Goal: Transaction & Acquisition: Book appointment/travel/reservation

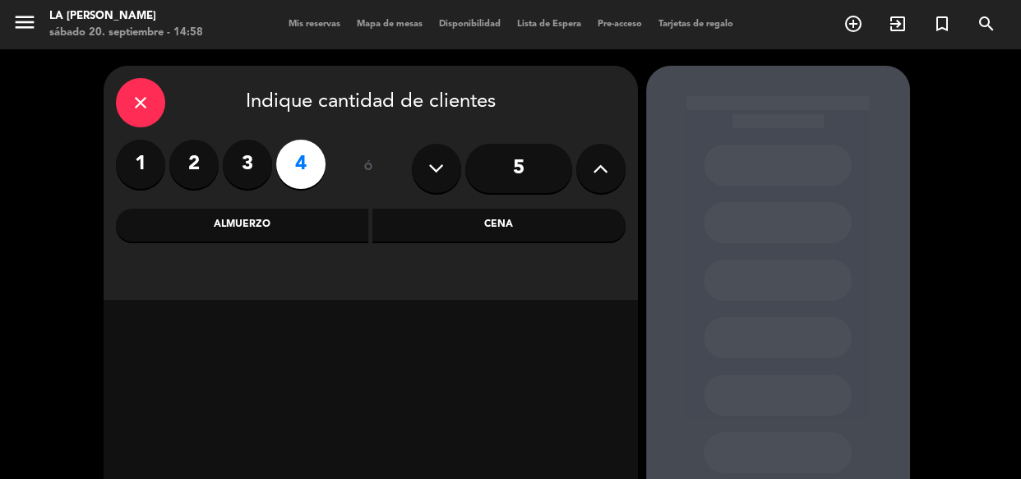
click at [543, 237] on div "Cena" at bounding box center [498, 225] width 253 height 33
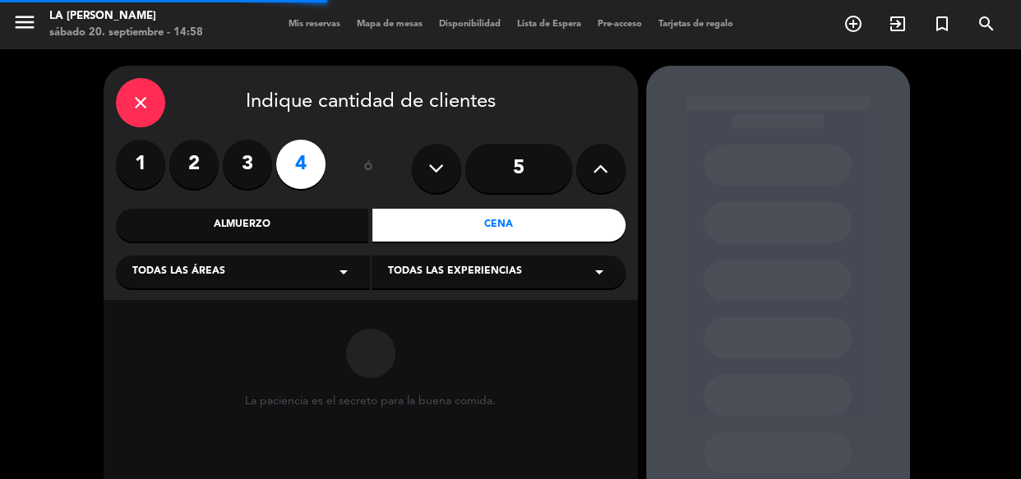
click at [288, 228] on div "Almuerzo" at bounding box center [242, 225] width 253 height 33
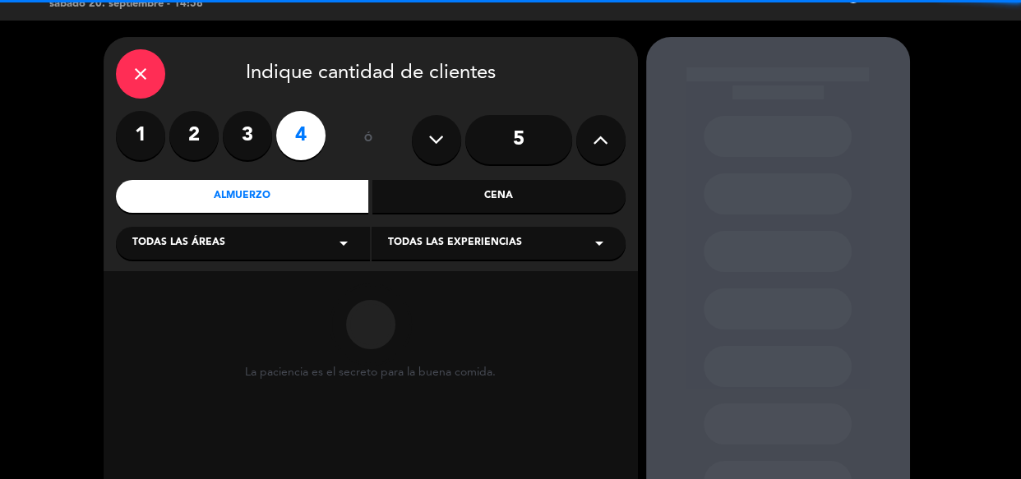
scroll to position [74, 0]
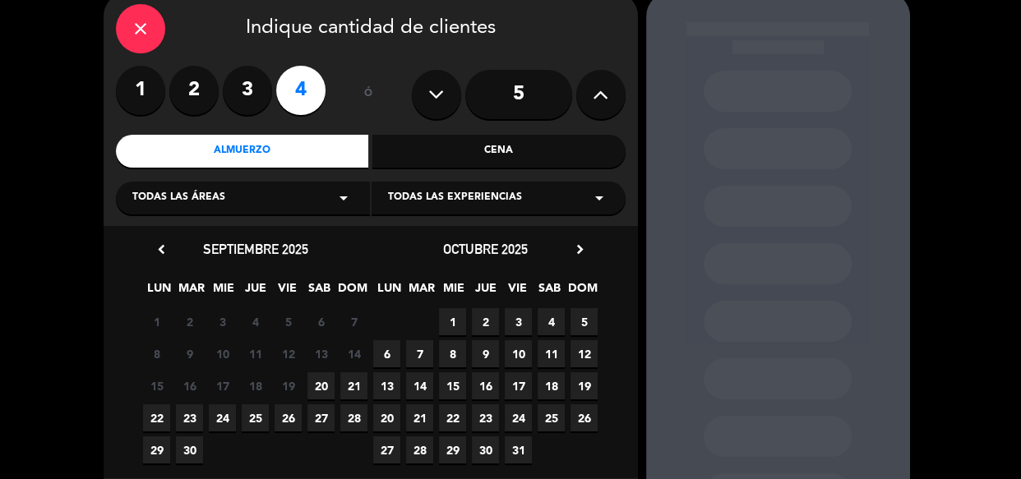
click at [413, 151] on div "Cena" at bounding box center [498, 151] width 253 height 33
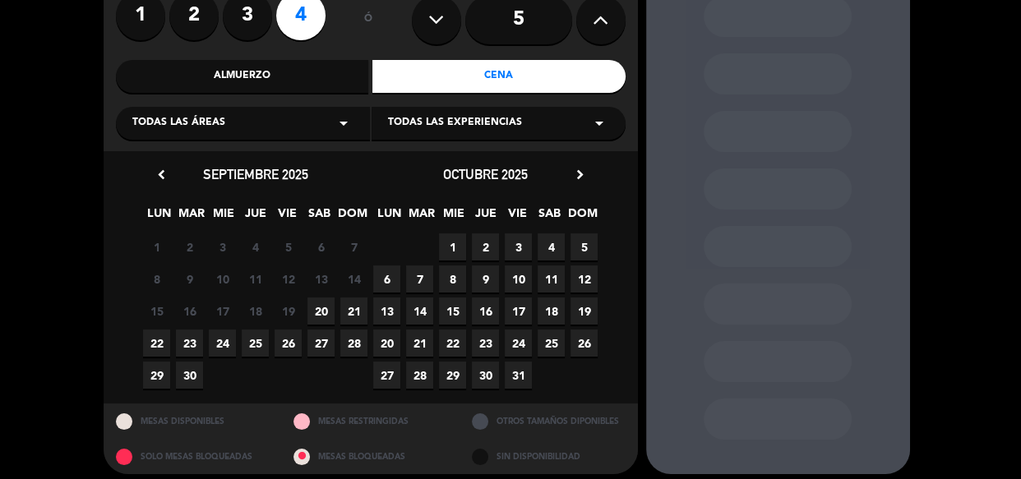
click at [321, 312] on span "20" at bounding box center [320, 310] width 27 height 27
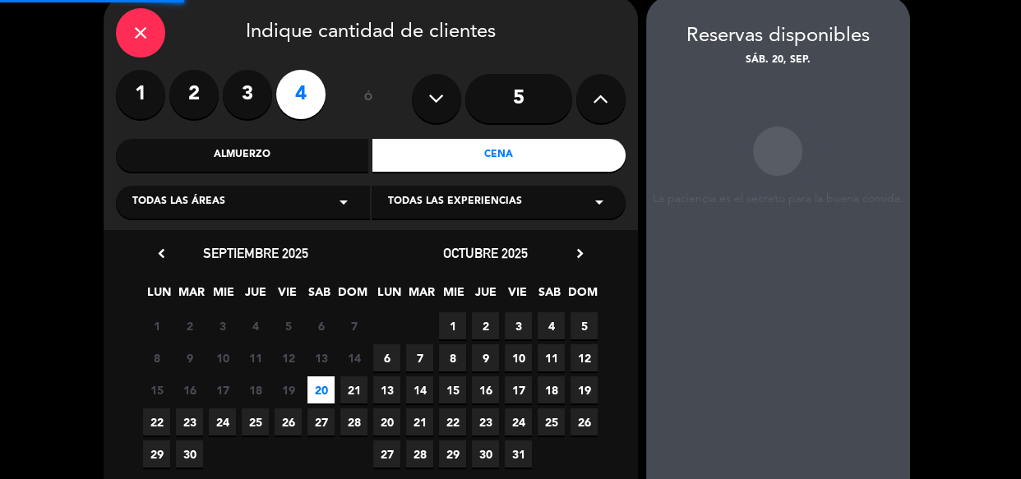
scroll to position [66, 0]
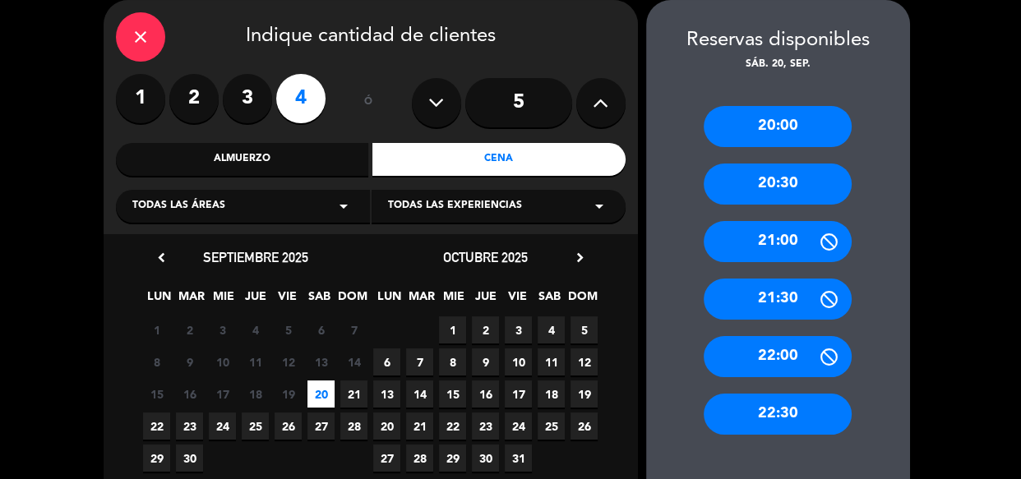
click at [748, 177] on div "20:30" at bounding box center [777, 184] width 148 height 41
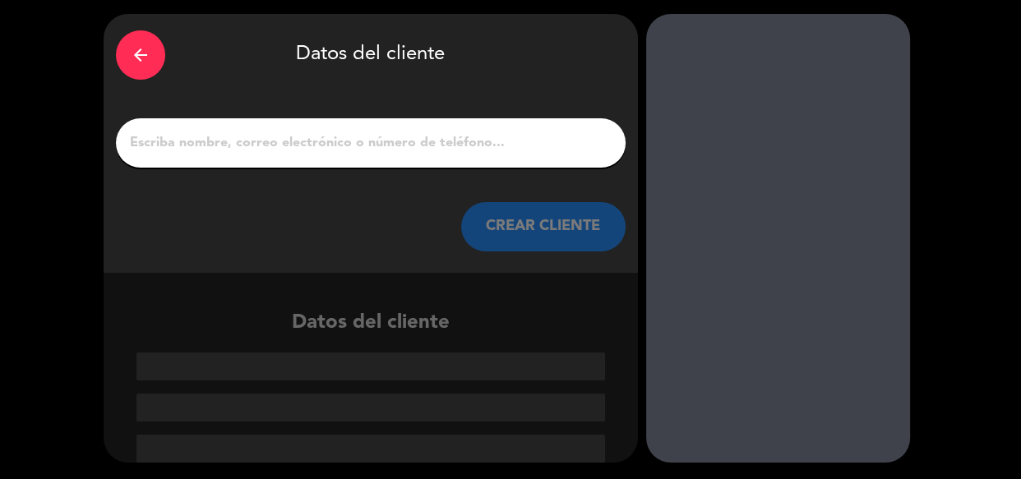
scroll to position [52, 0]
click at [464, 150] on input "1" at bounding box center [370, 142] width 485 height 23
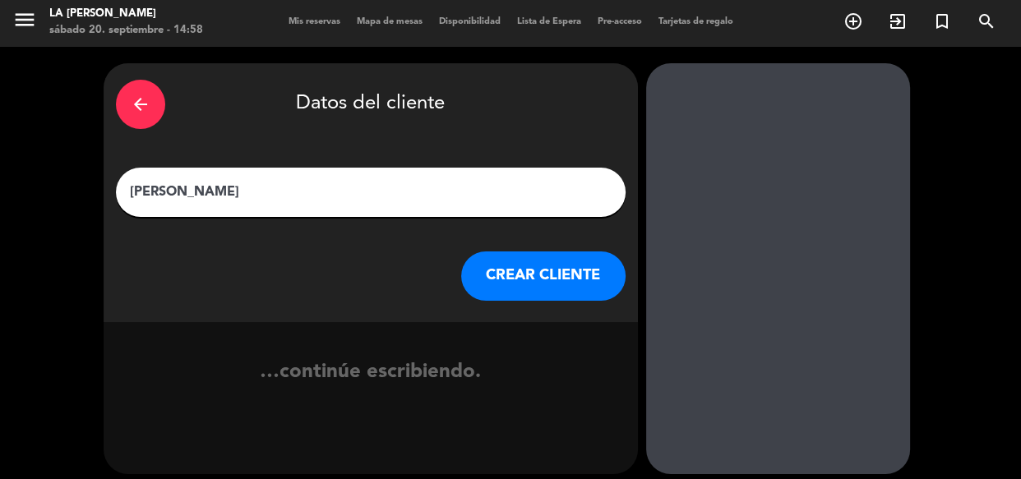
scroll to position [0, 0]
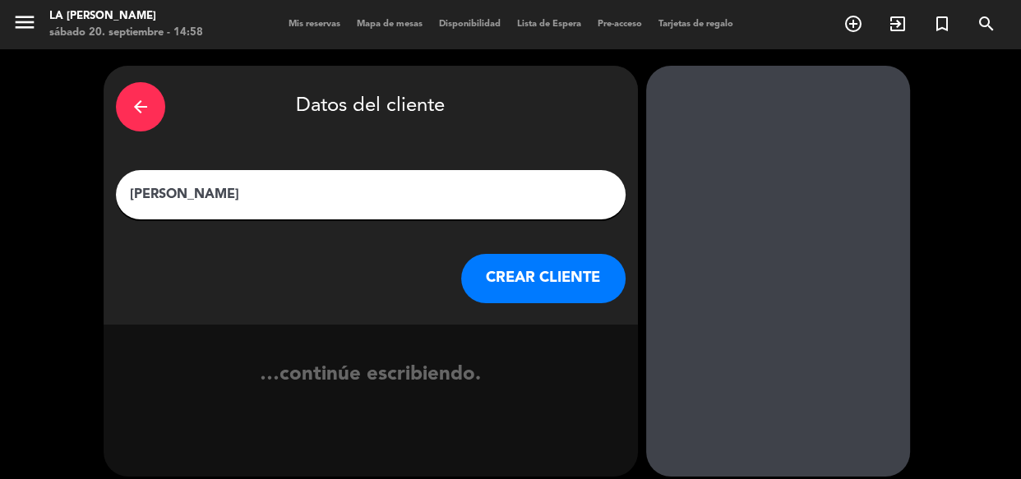
type input "[PERSON_NAME]"
click at [559, 318] on div "arrow_back Datos del cliente [PERSON_NAME] CLIENTE" at bounding box center [371, 195] width 534 height 259
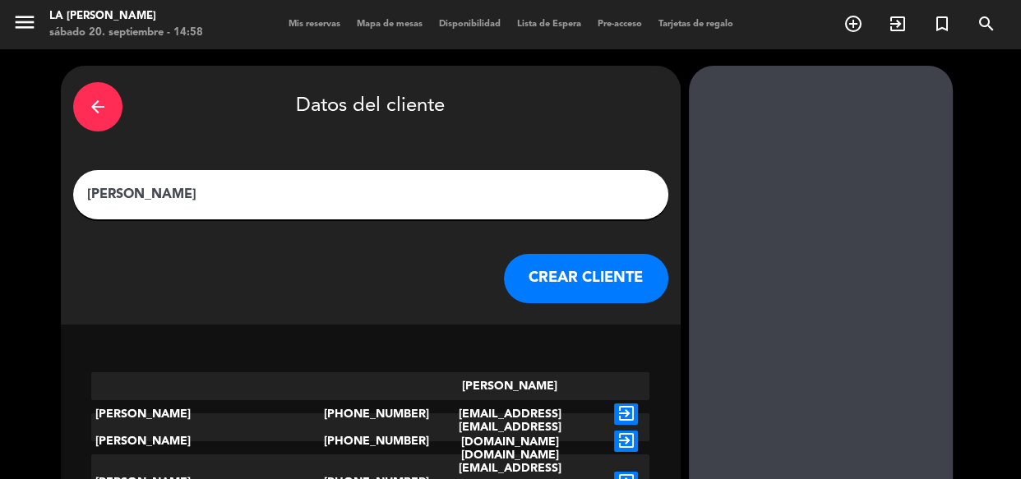
click at [555, 302] on button "CREAR CLIENTE" at bounding box center [586, 278] width 164 height 49
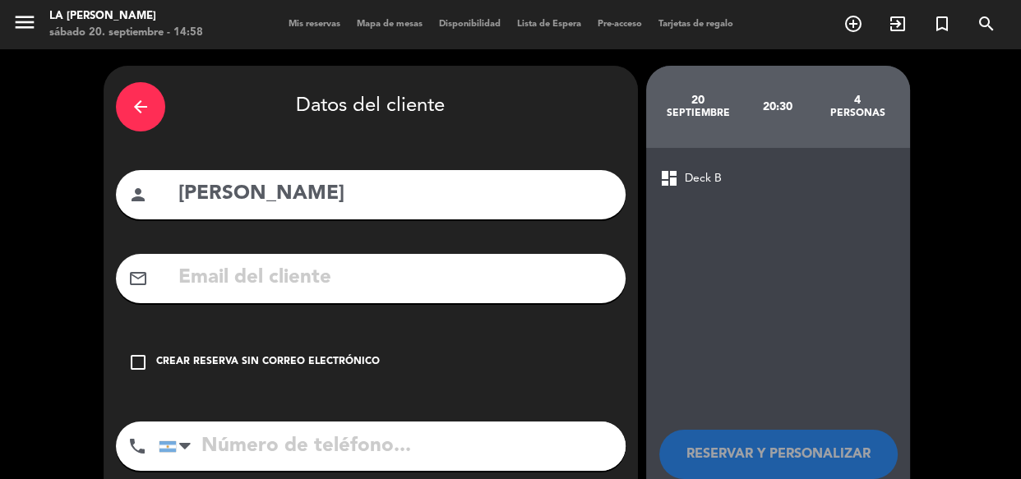
click at [285, 323] on div "arrow_back Datos del cliente person [PERSON_NAME] mail_outline check_box_outlin…" at bounding box center [371, 311] width 534 height 491
click at [302, 359] on div "Crear reserva sin correo electrónico" at bounding box center [268, 362] width 224 height 16
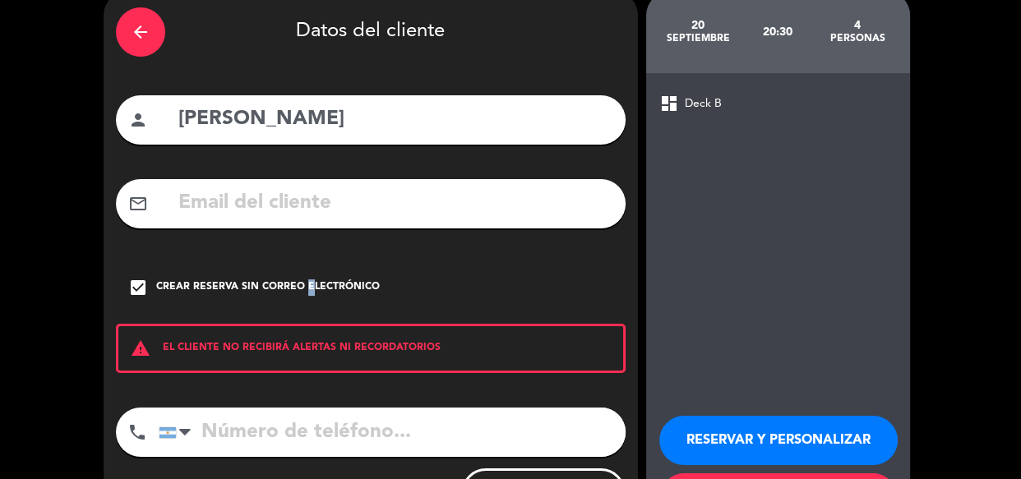
scroll to position [154, 0]
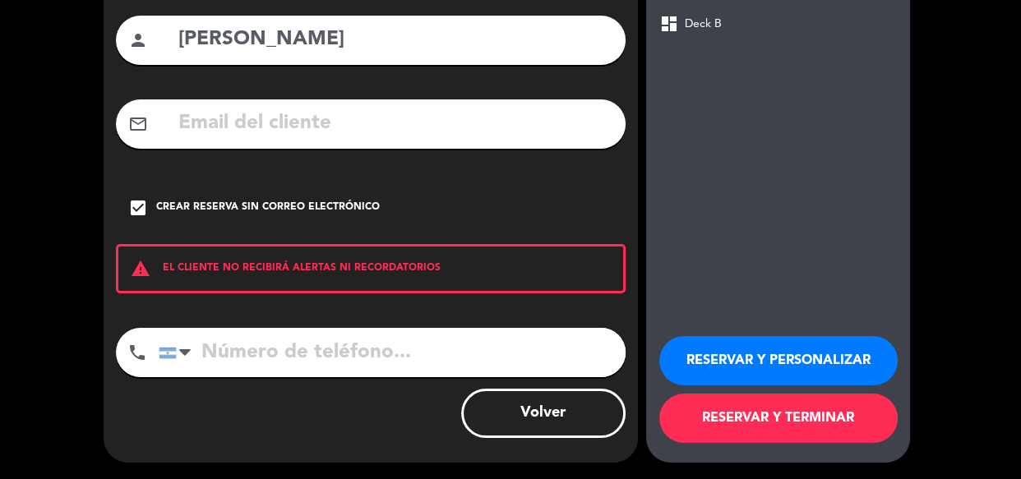
click at [335, 377] on div "phone [GEOGRAPHIC_DATA] +1 [GEOGRAPHIC_DATA] +44 [GEOGRAPHIC_DATA] ([GEOGRAPHIC…" at bounding box center [370, 358] width 509 height 61
click at [338, 357] on input "tel" at bounding box center [392, 352] width 467 height 49
type input "1138881366"
click at [824, 347] on button "RESERVAR Y PERSONALIZAR" at bounding box center [778, 360] width 238 height 49
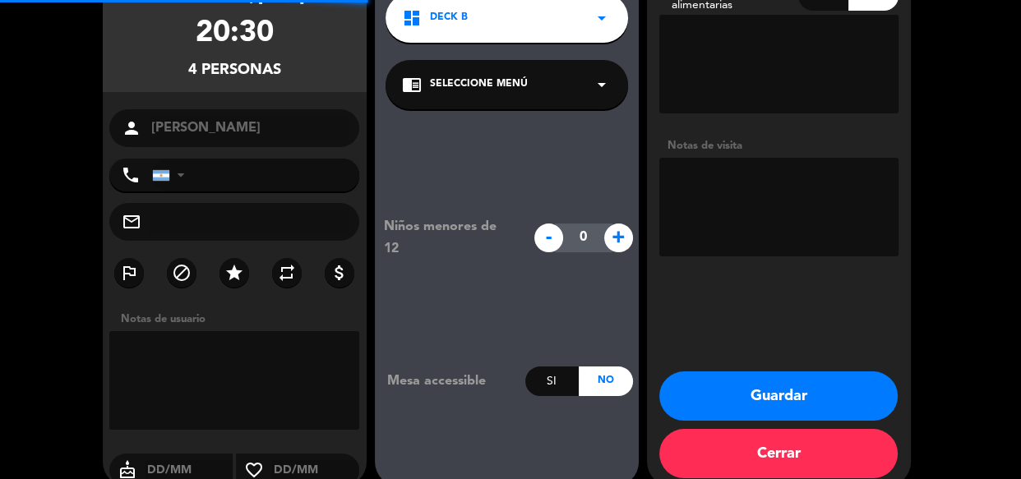
type input "[PHONE_NUMBER]"
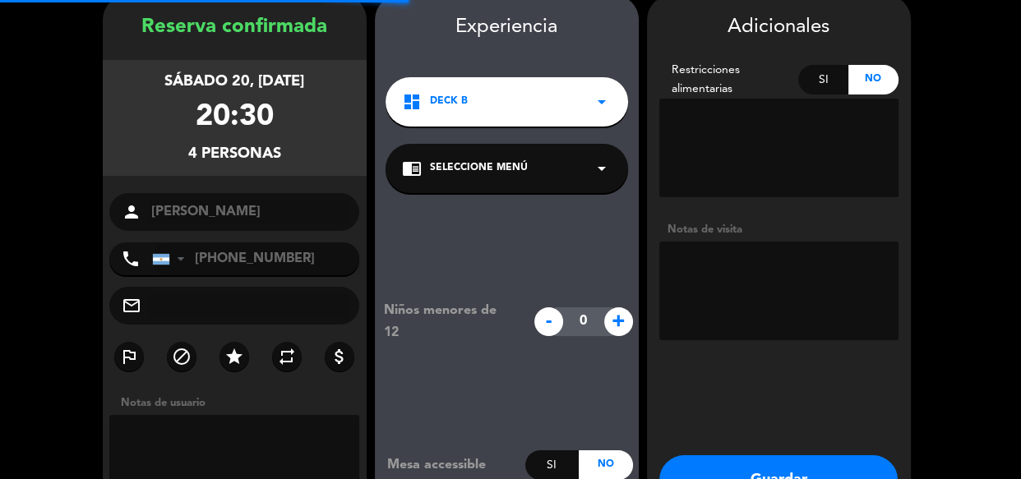
scroll to position [66, 0]
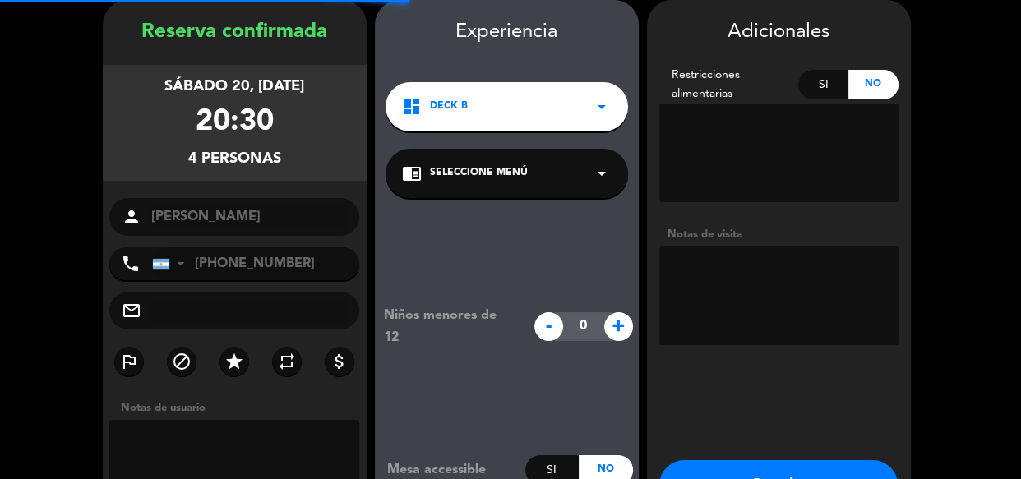
click at [795, 283] on textarea at bounding box center [778, 296] width 239 height 99
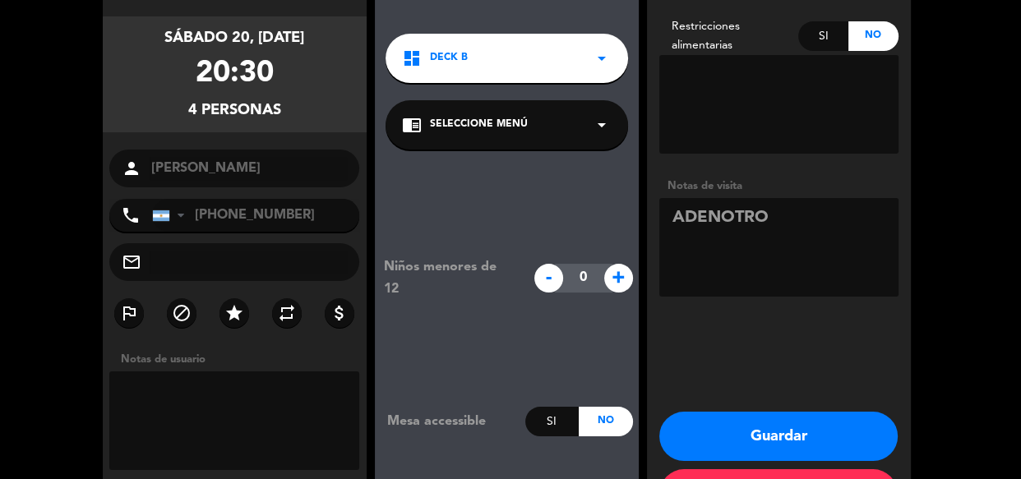
scroll to position [140, 0]
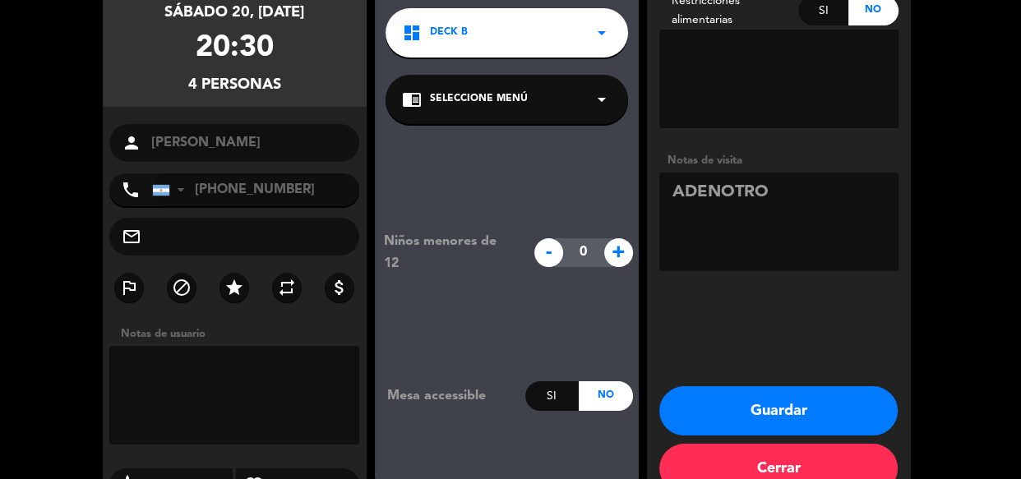
type textarea "ADENOTRO"
click at [792, 389] on button "Guardar" at bounding box center [778, 410] width 238 height 49
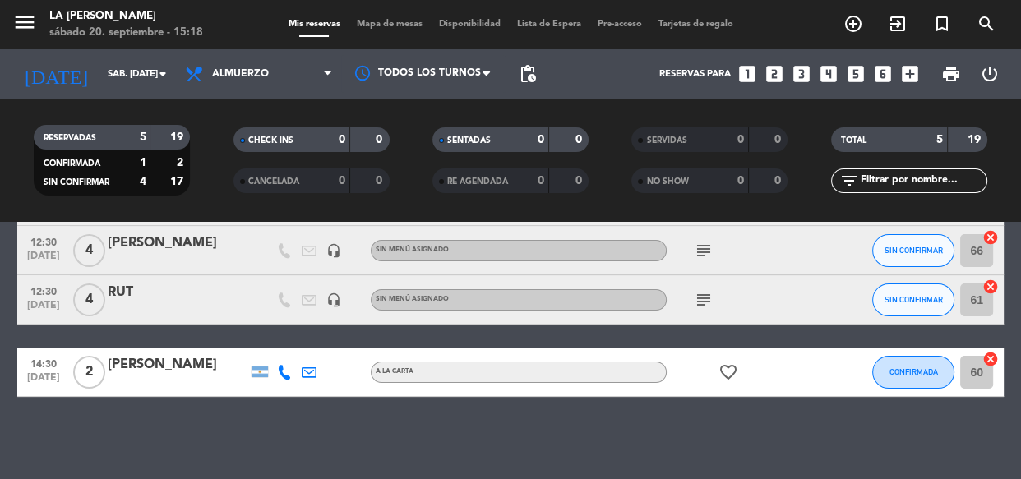
scroll to position [0, 0]
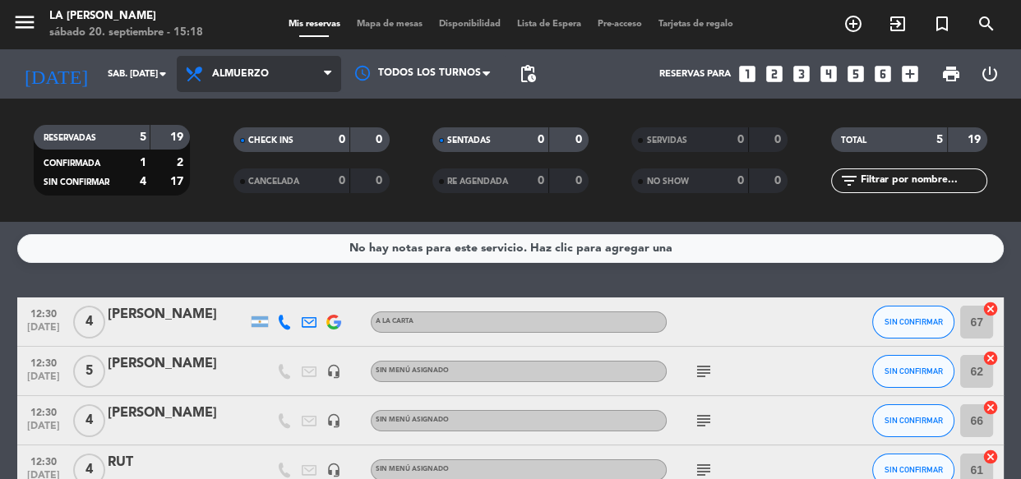
click at [328, 77] on icon at bounding box center [327, 73] width 7 height 13
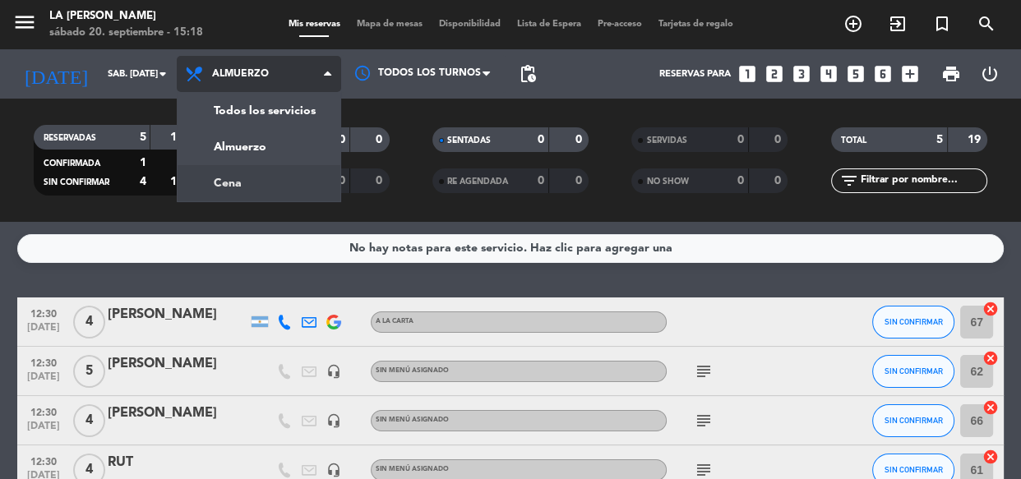
click at [217, 178] on div "menu La [PERSON_NAME] sábado 20. septiembre - 15:18 Mis reservas Mapa de mesas …" at bounding box center [510, 111] width 1021 height 222
